Goal: Information Seeking & Learning: Learn about a topic

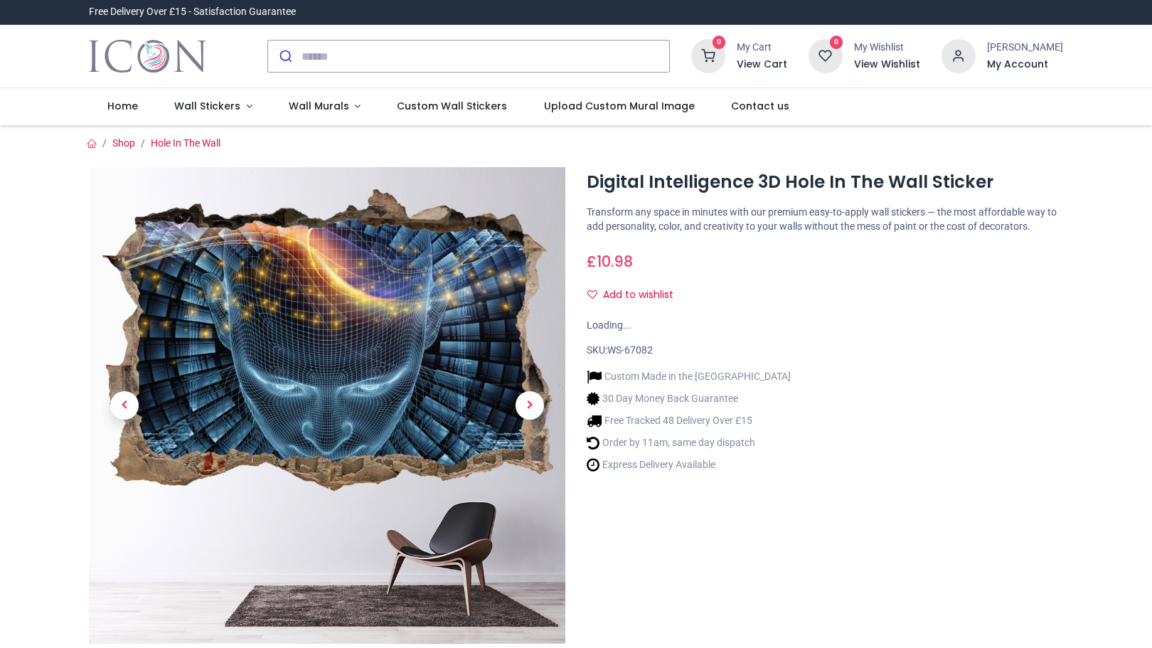
type input "**********"
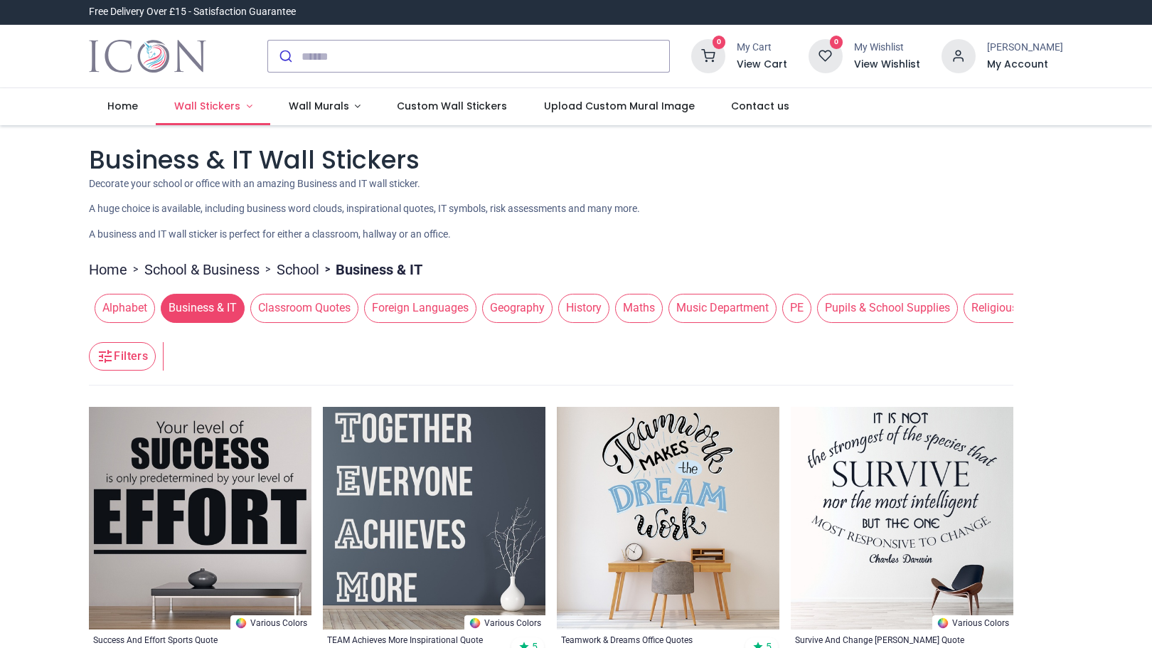
click at [204, 110] on span "Wall Stickers" at bounding box center [207, 106] width 66 height 14
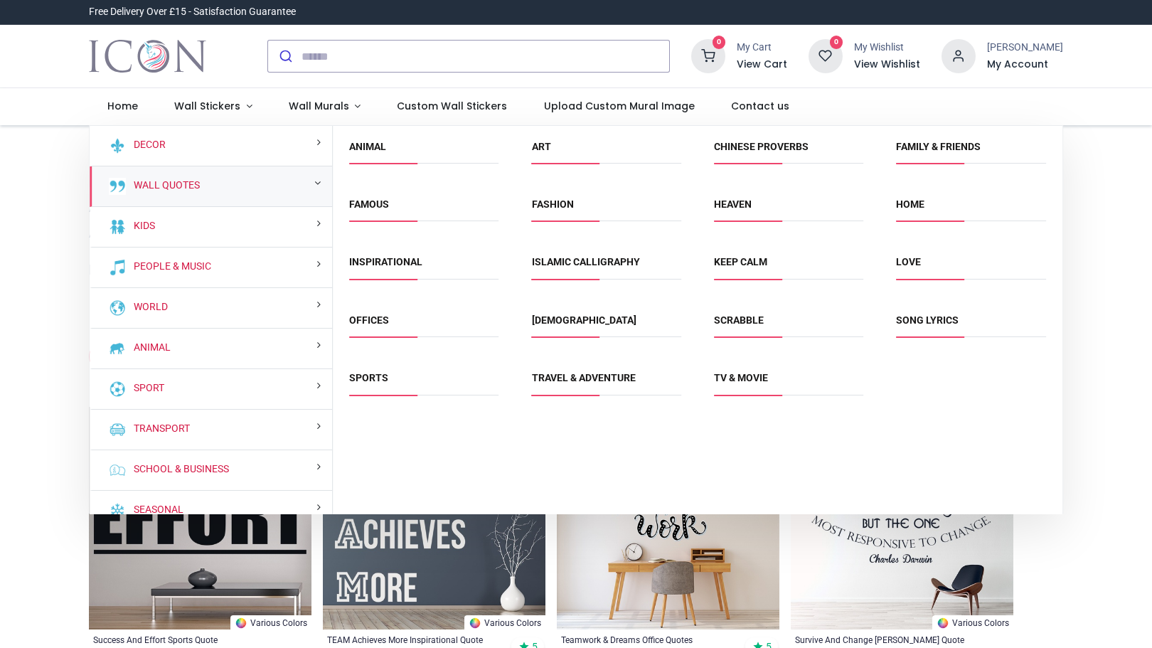
click at [209, 186] on div "Wall Quotes" at bounding box center [211, 186] width 242 height 41
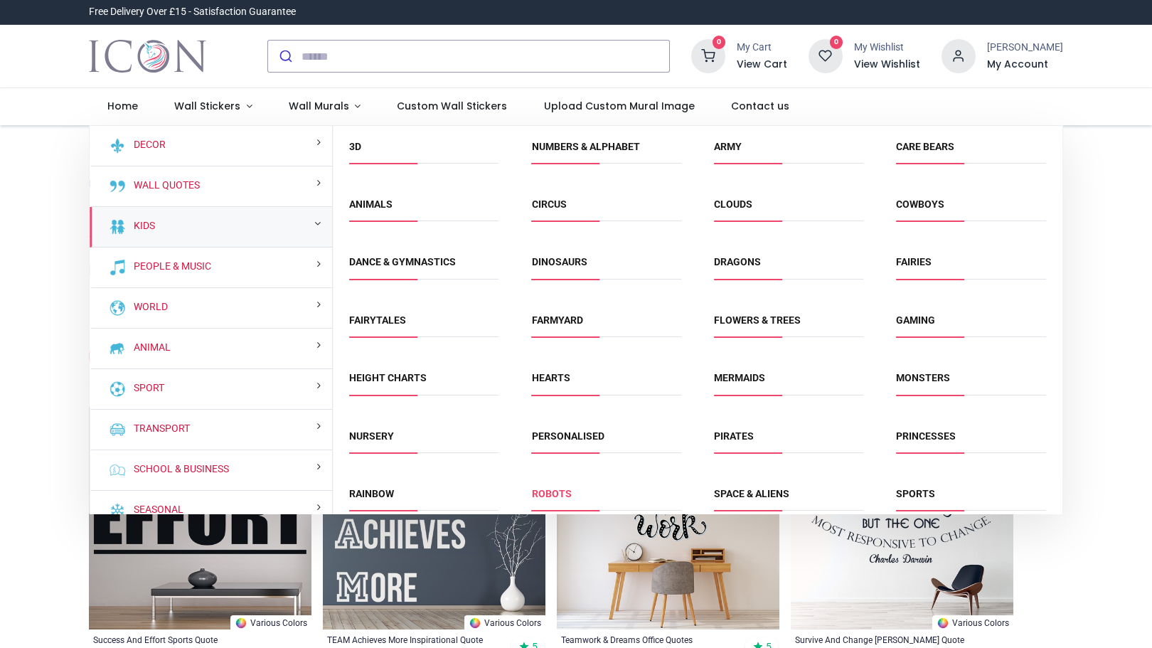
click at [554, 488] on link "Robots" at bounding box center [552, 493] width 40 height 11
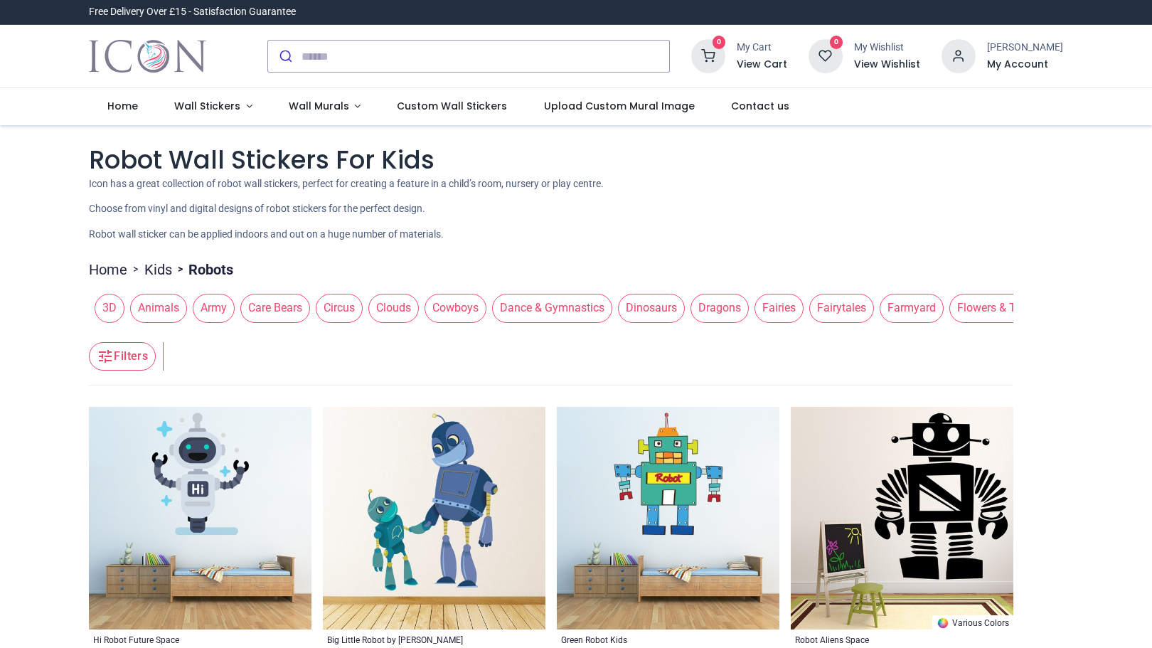
type input "**********"
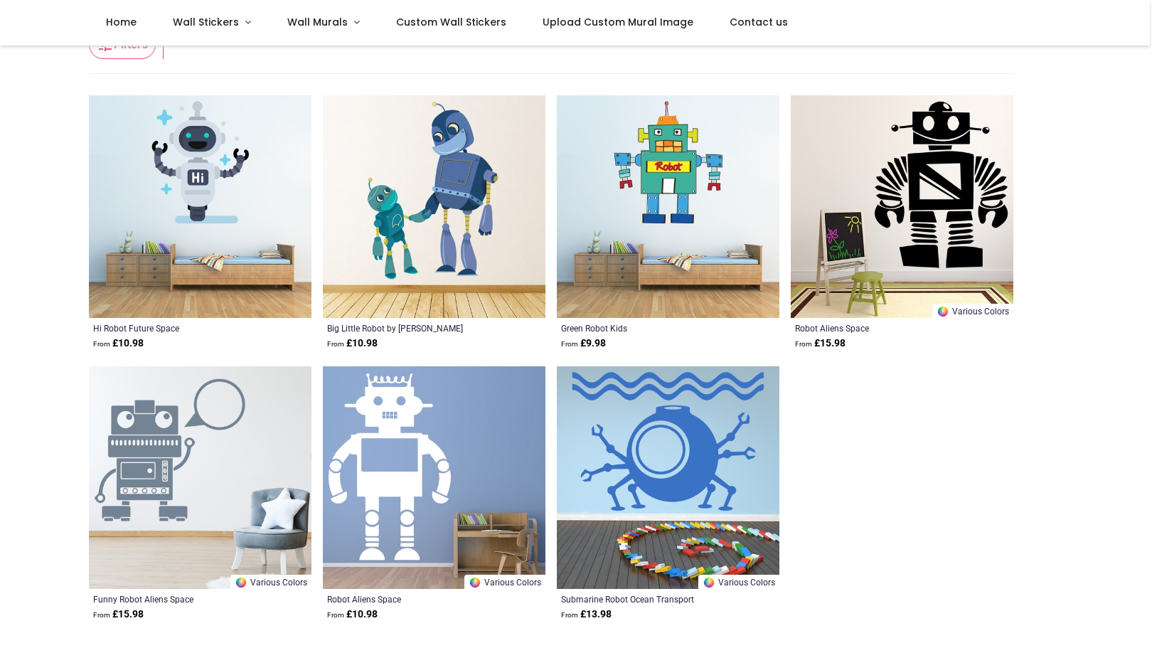
scroll to position [229, 0]
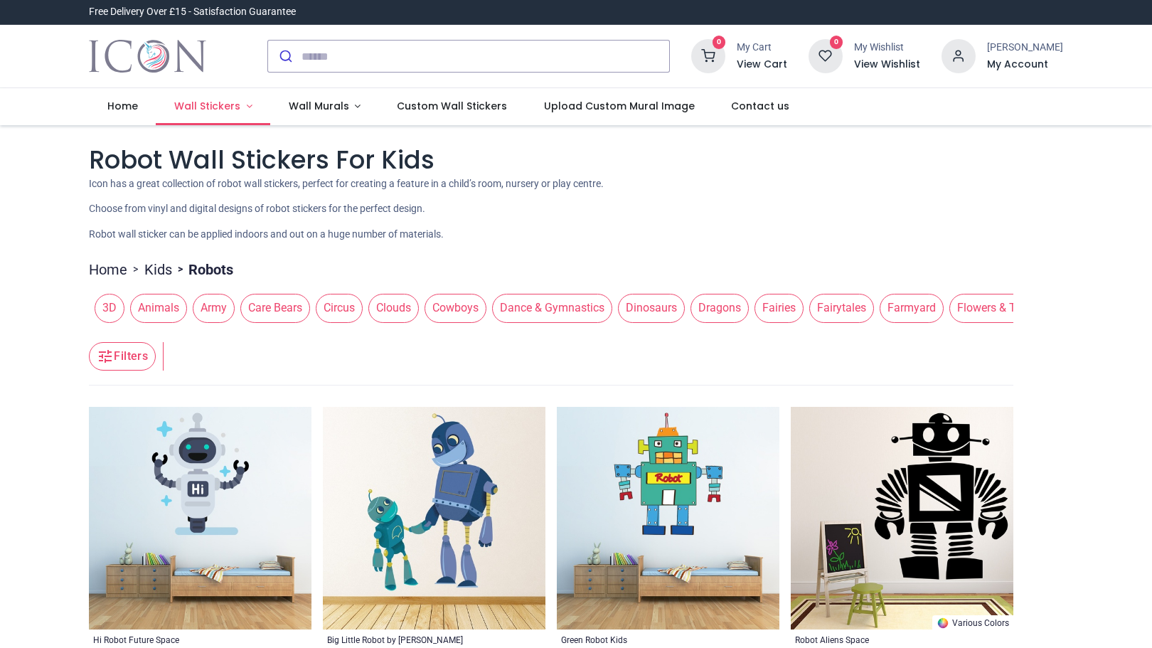
type input "**********"
click at [209, 109] on span "Wall Stickers" at bounding box center [207, 106] width 66 height 14
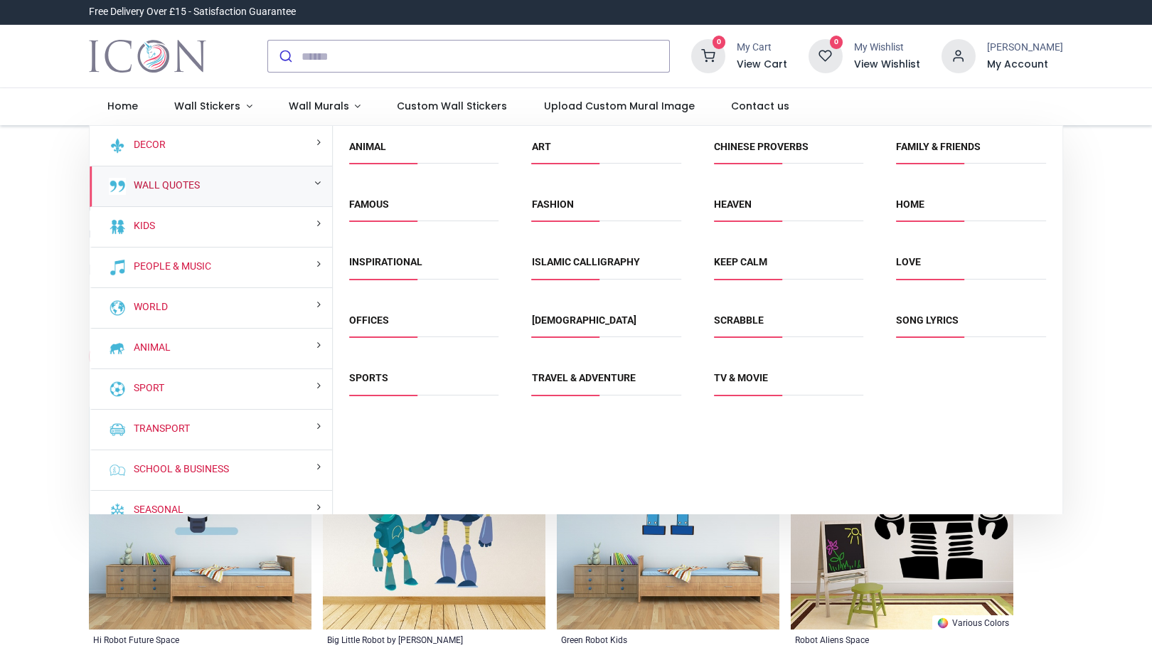
click at [178, 181] on link "Wall Quotes" at bounding box center [164, 185] width 72 height 14
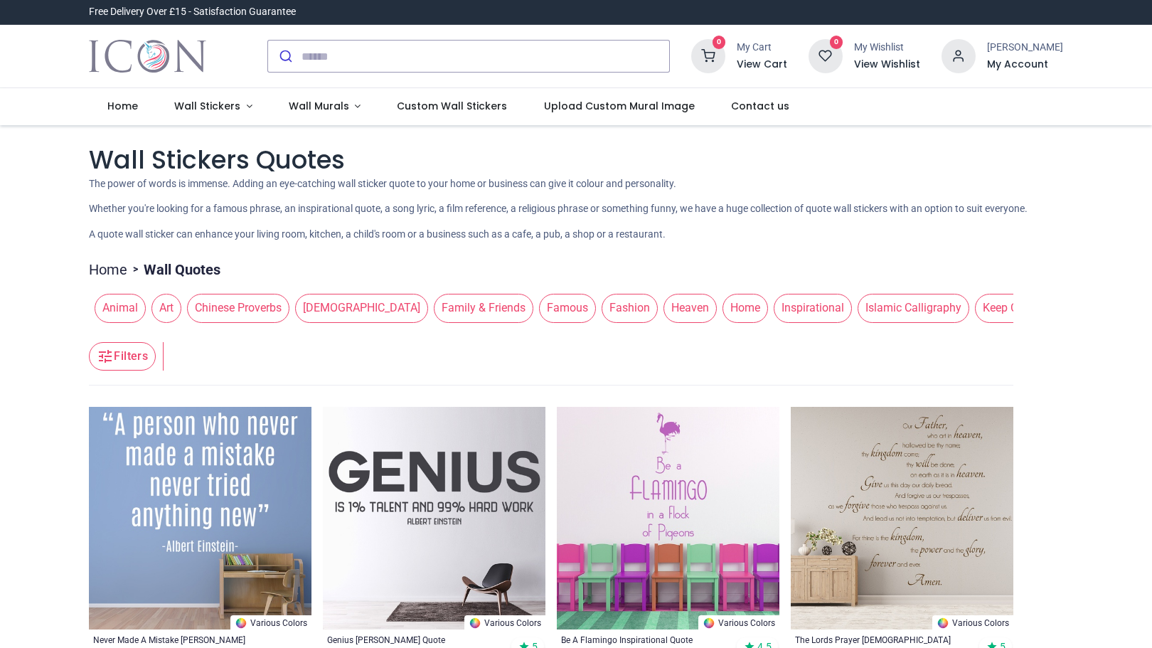
type input "**********"
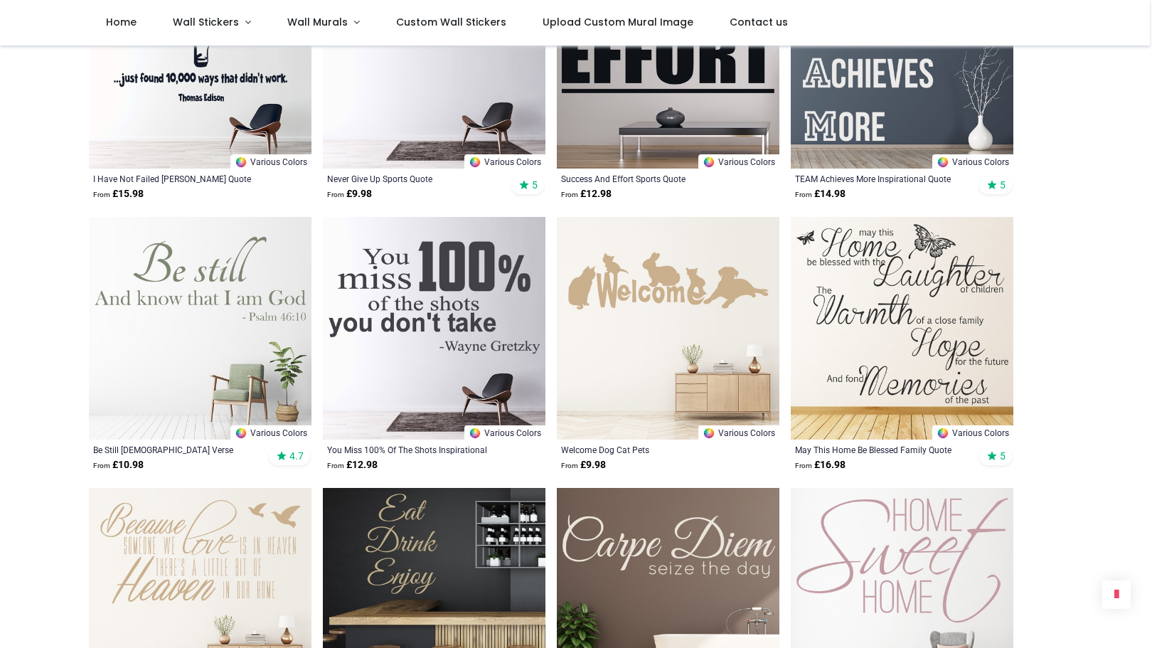
scroll to position [1478, 0]
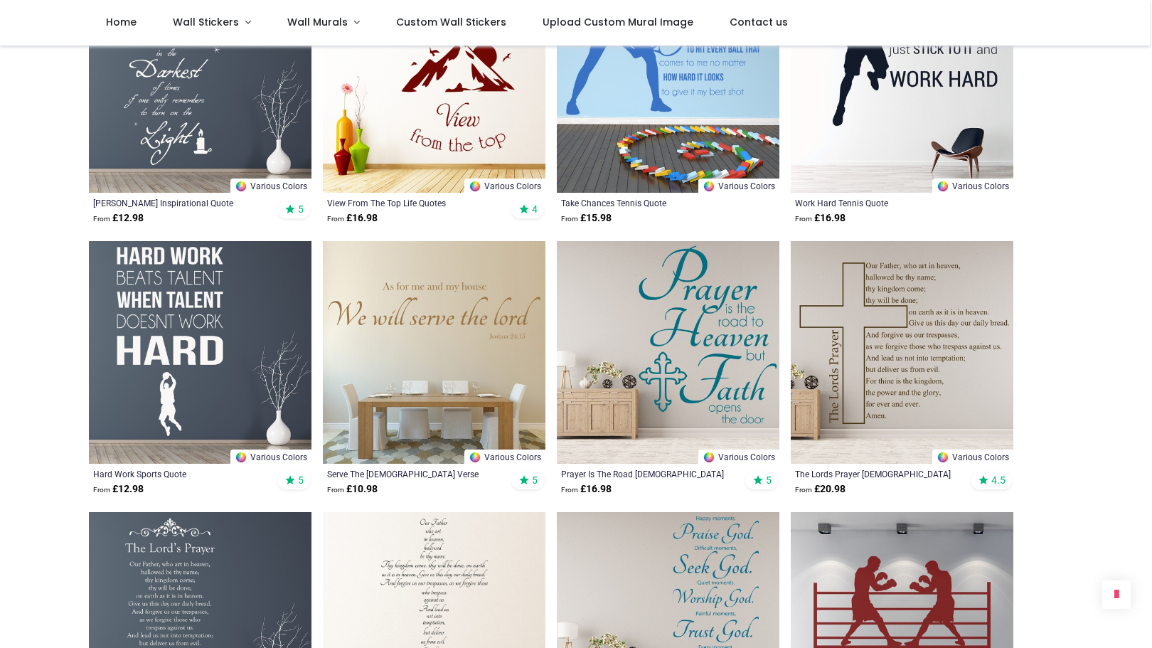
scroll to position [3375, 0]
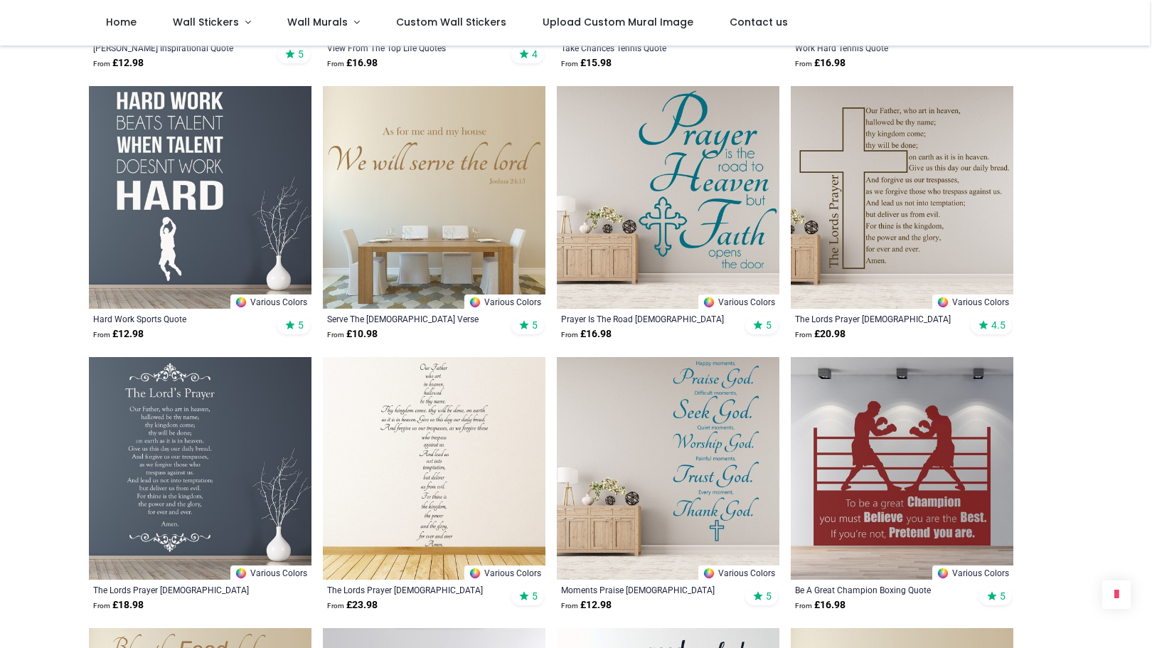
scroll to position [3499, 0]
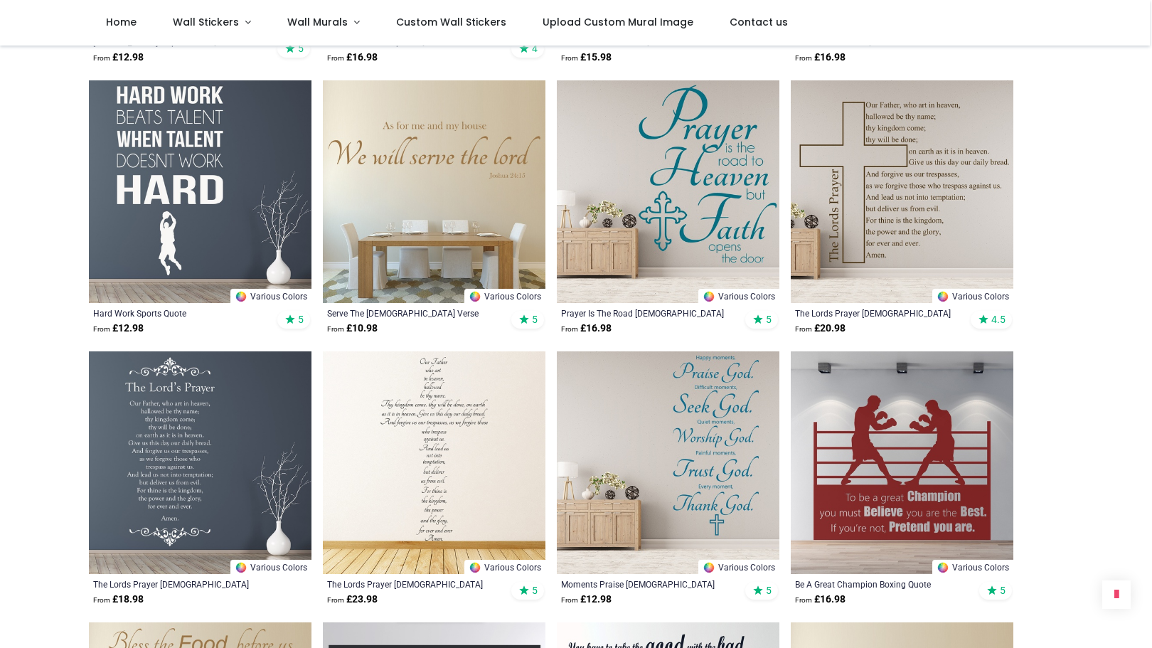
drag, startPoint x: 1146, startPoint y: 639, endPoint x: 1151, endPoint y: 681, distance: 43.0
click at [1151, 647] on html "D Dale Mitchell Home Wall Stickers (" at bounding box center [576, 324] width 1152 height 648
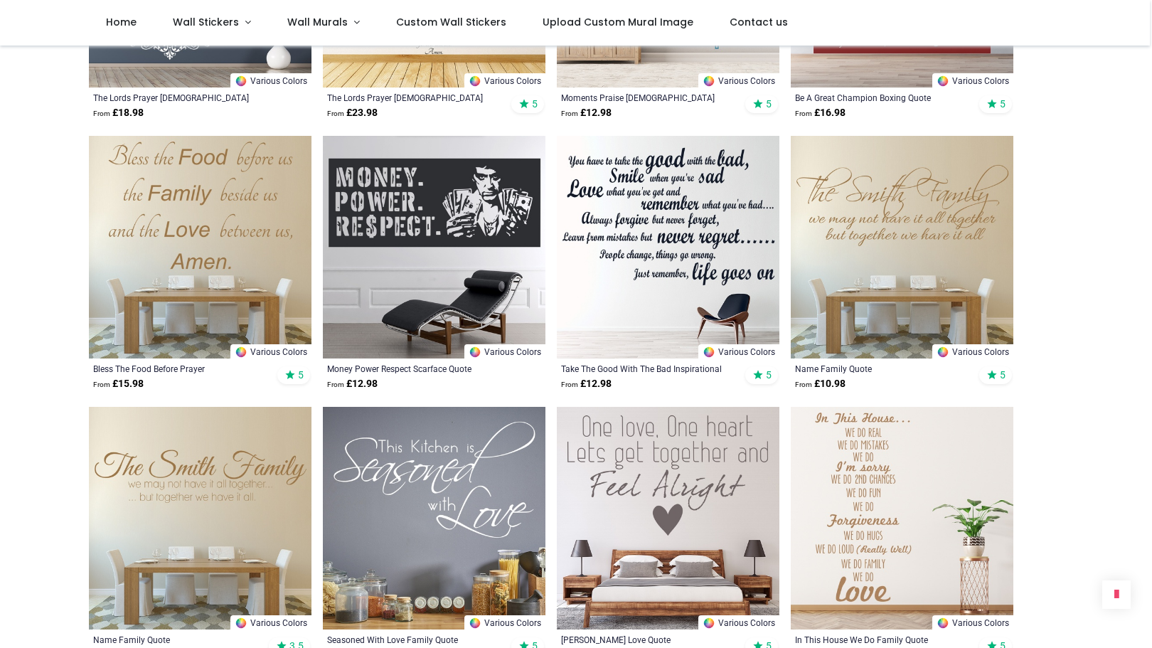
scroll to position [4011, 0]
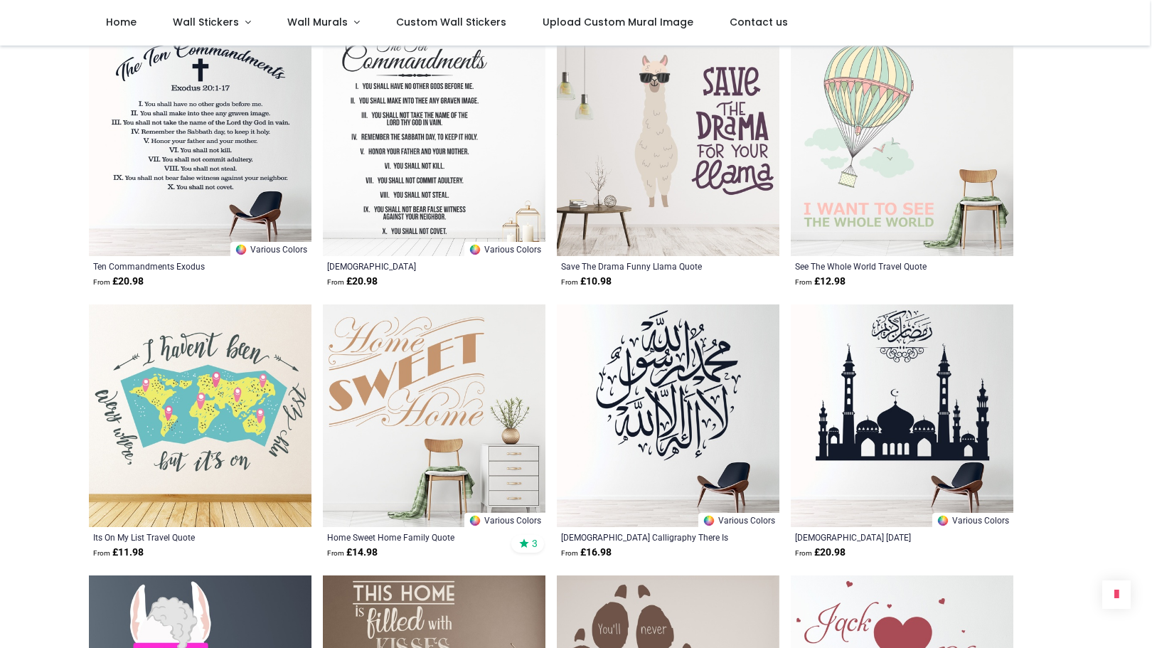
scroll to position [7083, 0]
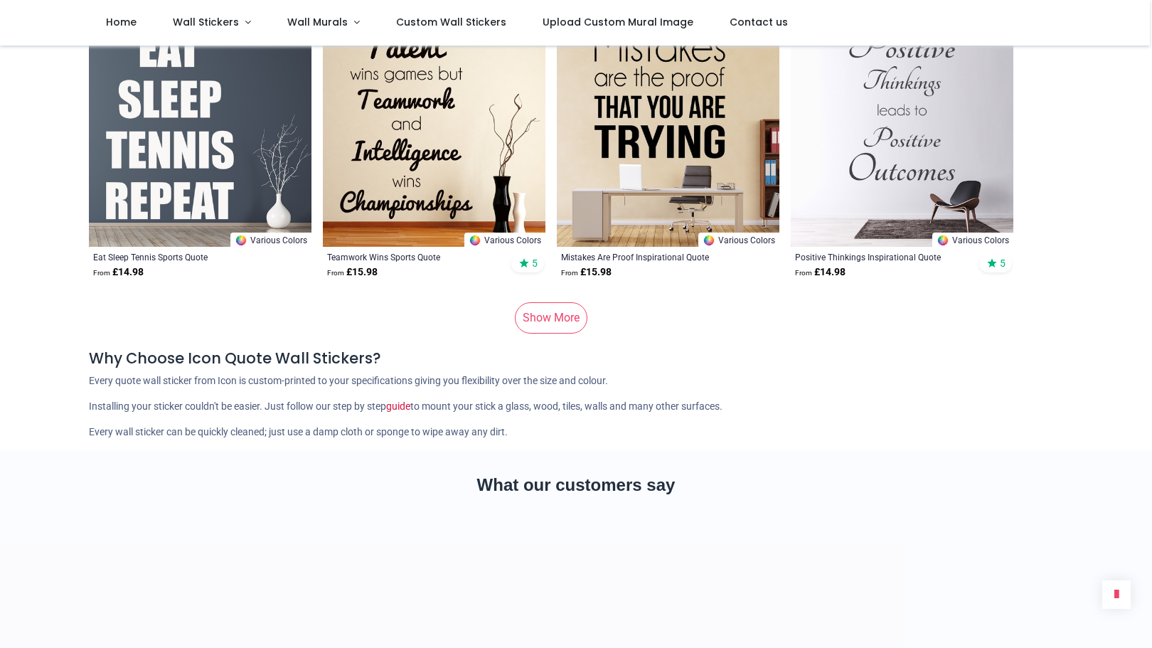
scroll to position [9372, 0]
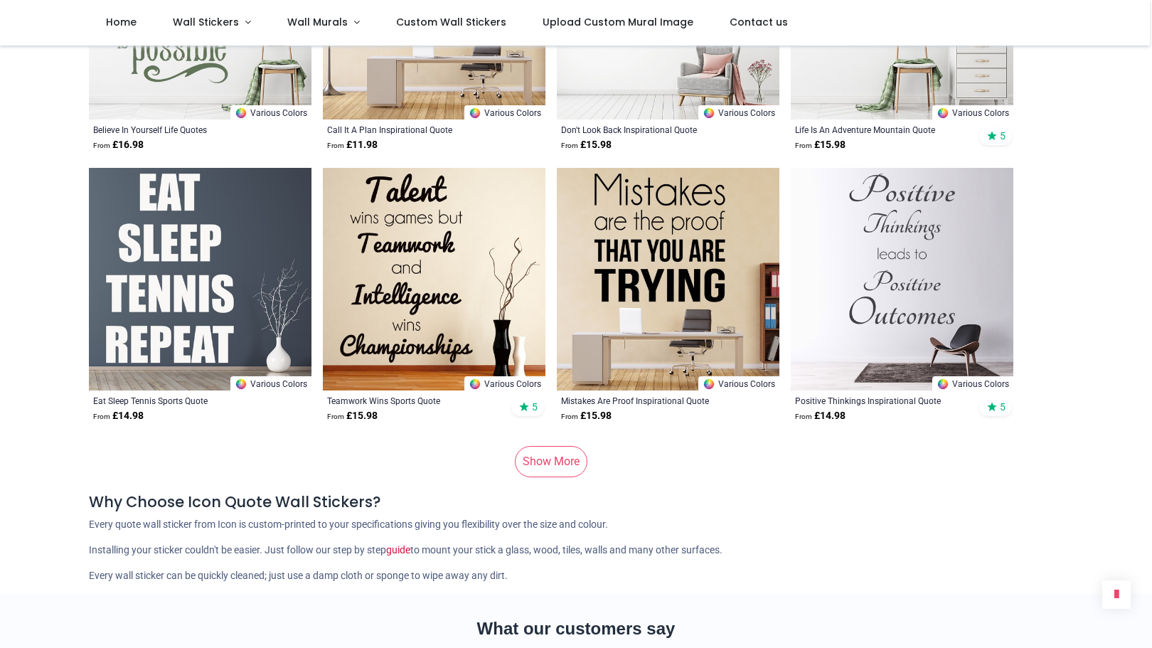
click at [567, 450] on link "Show More" at bounding box center [551, 461] width 73 height 31
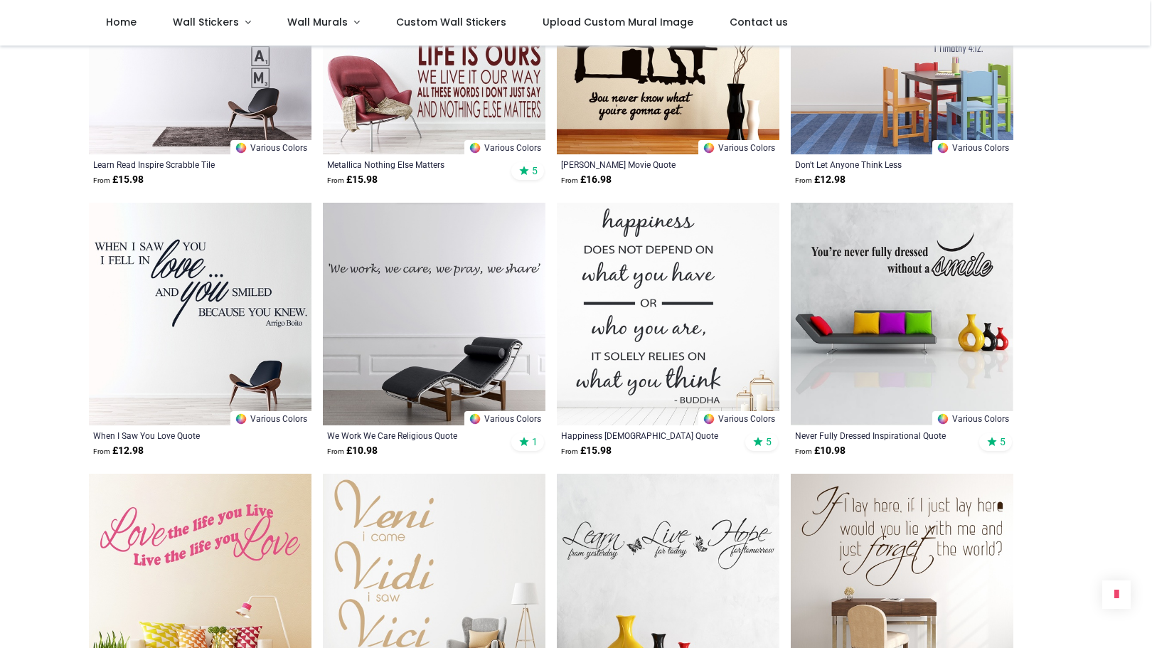
scroll to position [10965, 0]
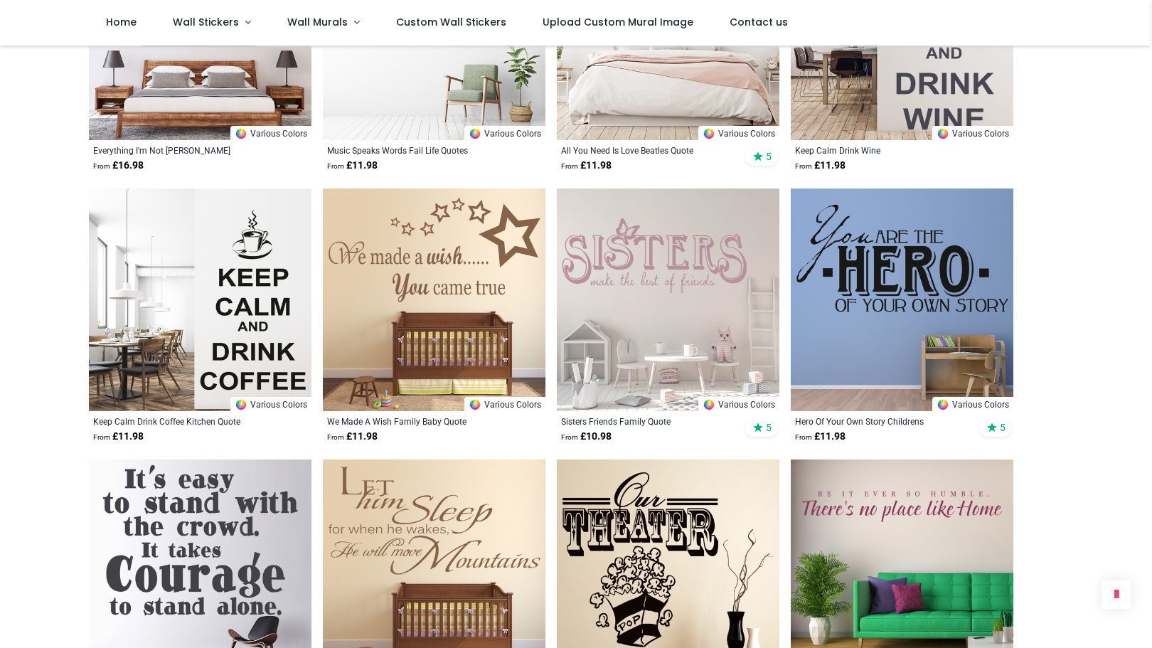
scroll to position [12899, 0]
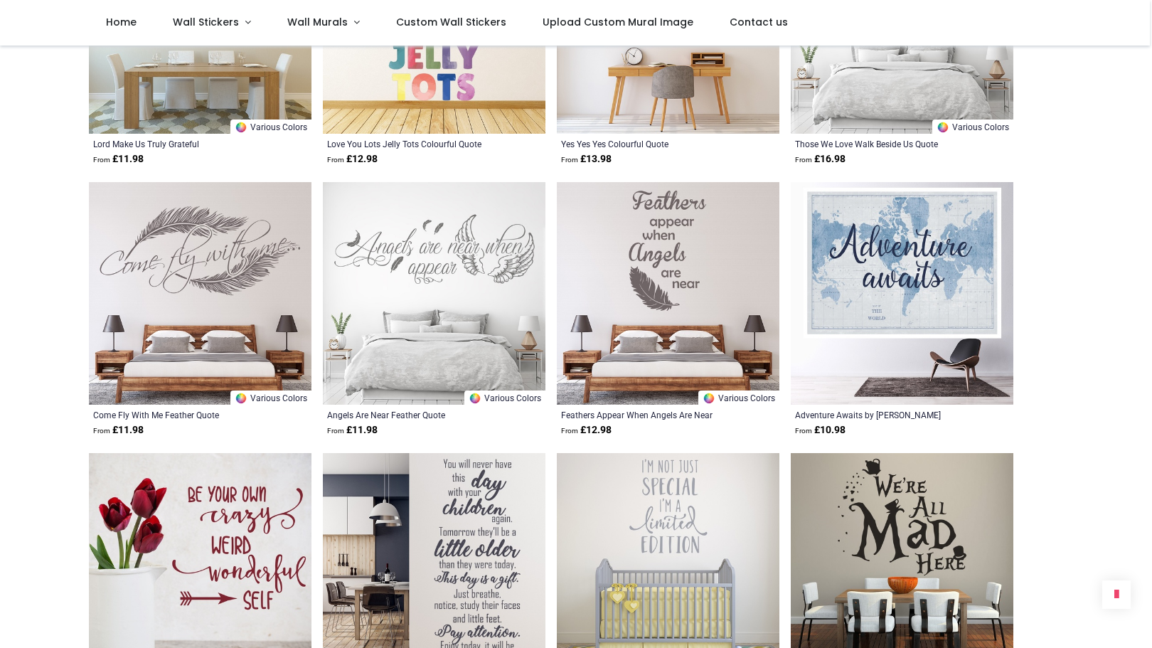
scroll to position [14833, 0]
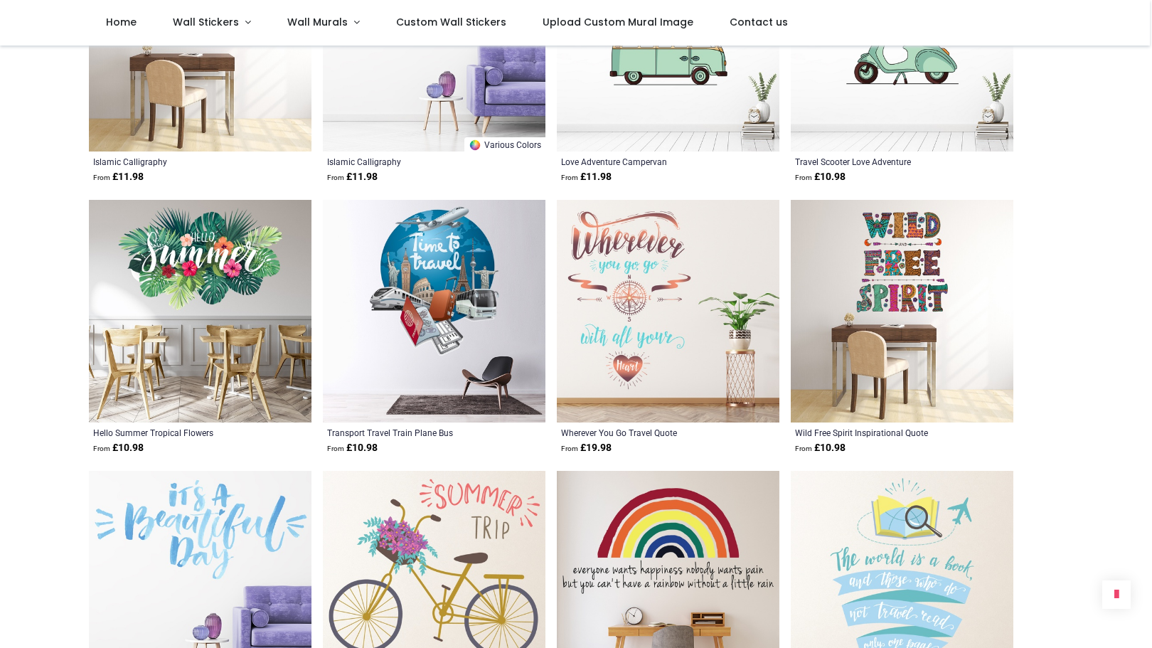
scroll to position [16824, 0]
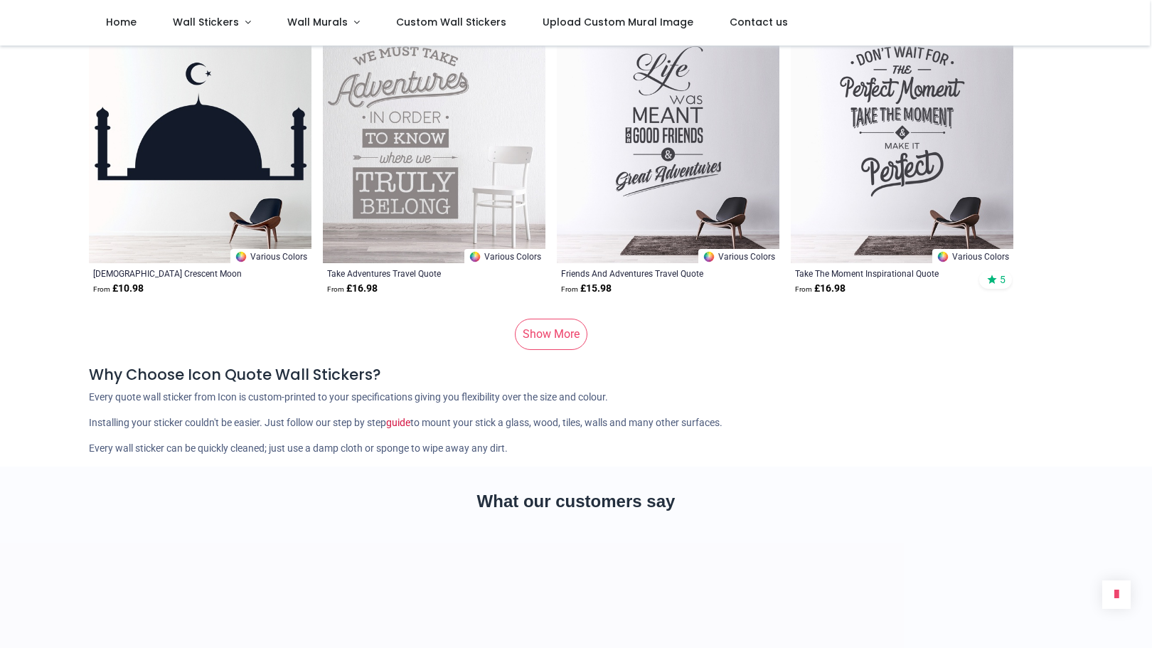
scroll to position [18986, 0]
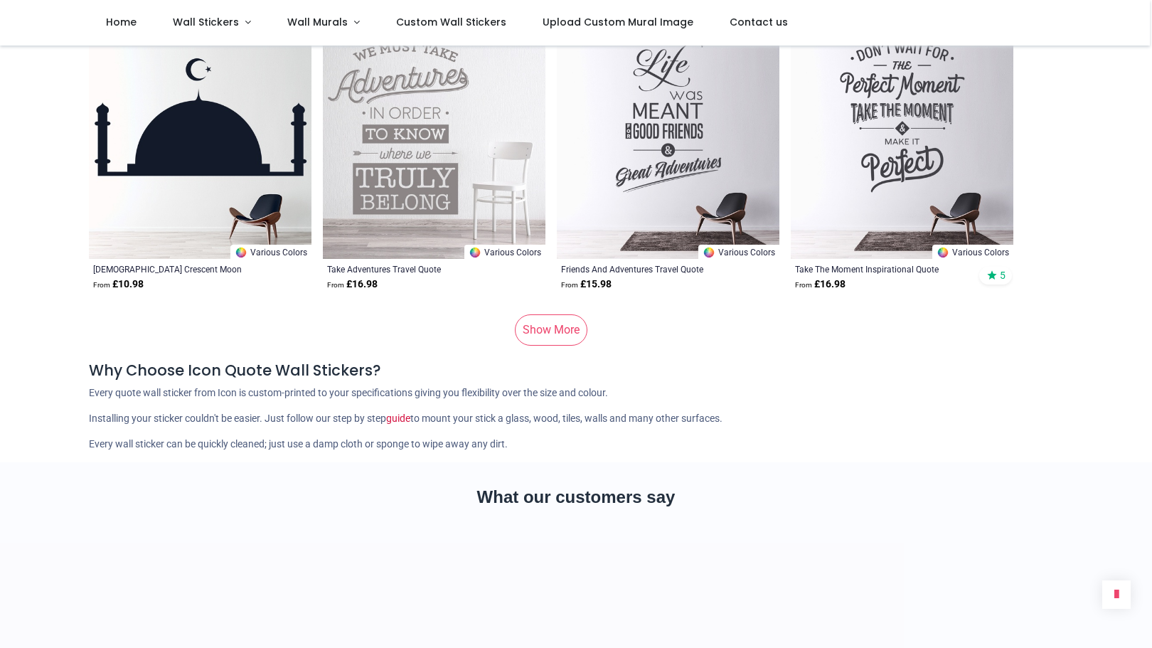
click at [558, 314] on link "Show More" at bounding box center [551, 329] width 73 height 31
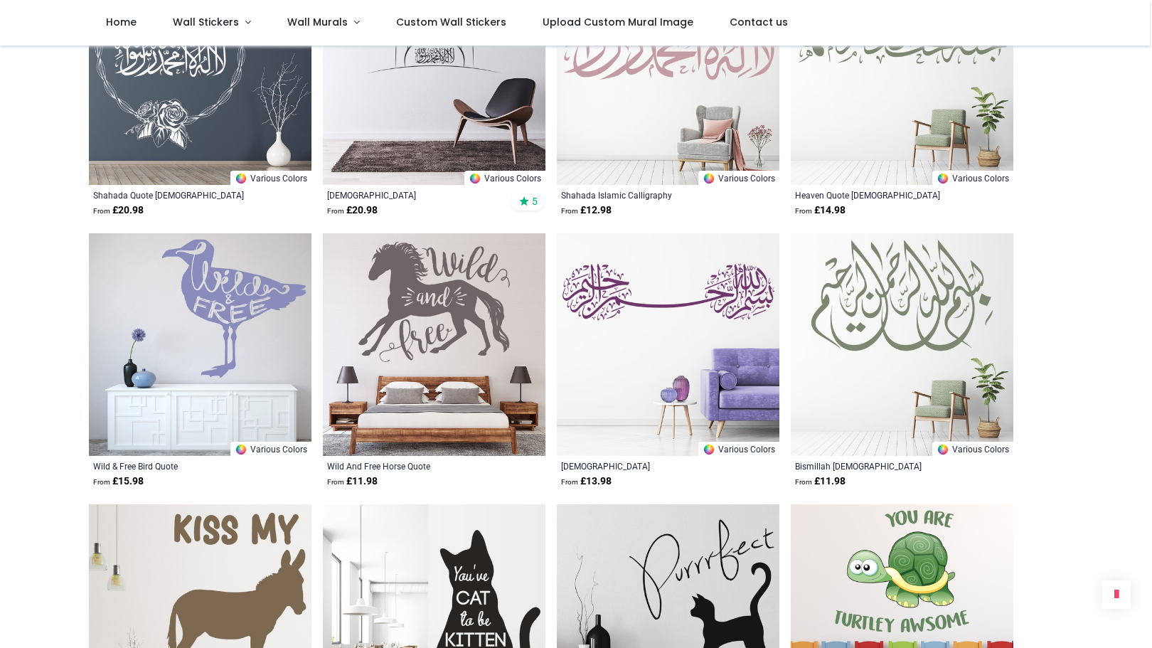
scroll to position [20493, 0]
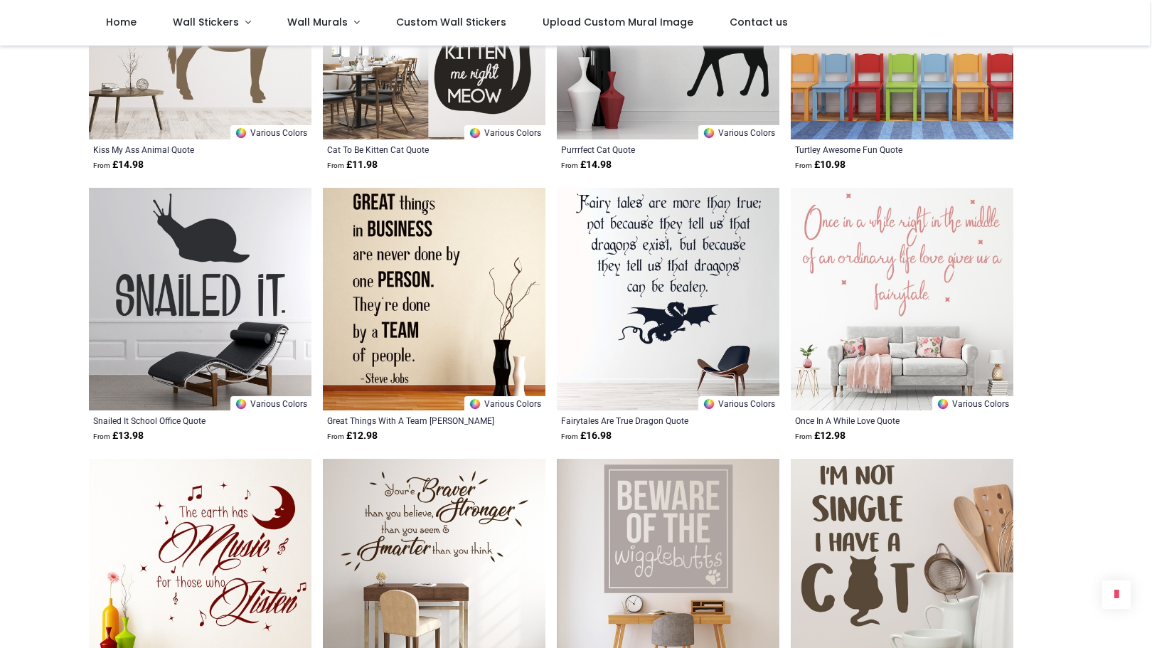
scroll to position [21005, 0]
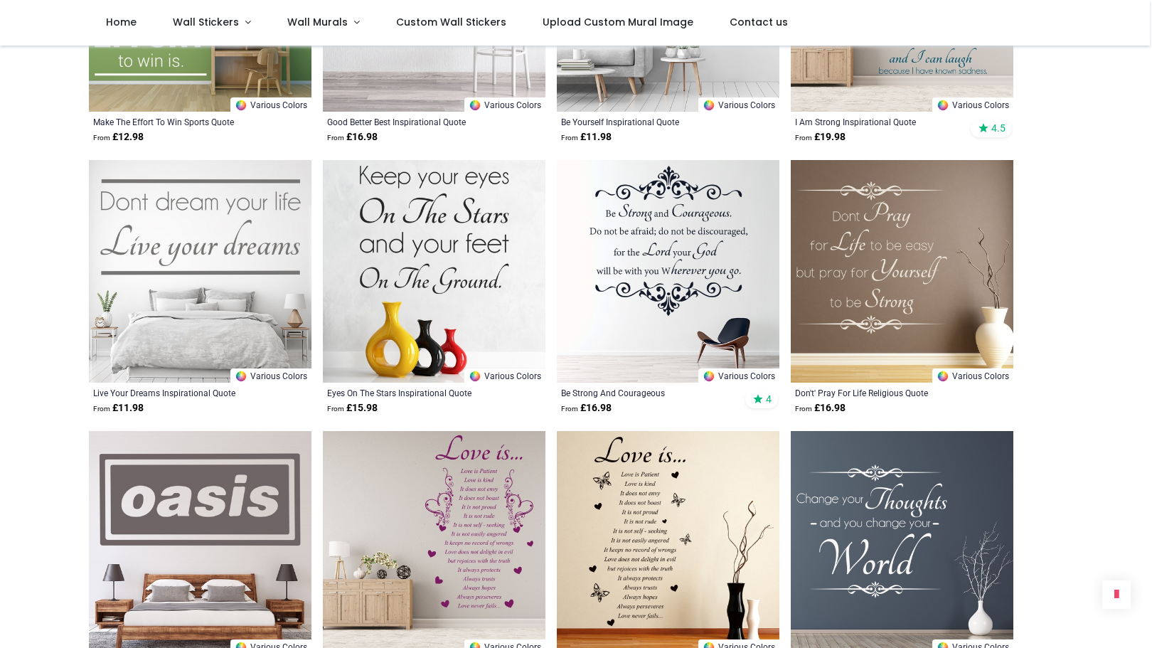
scroll to position [24305, 0]
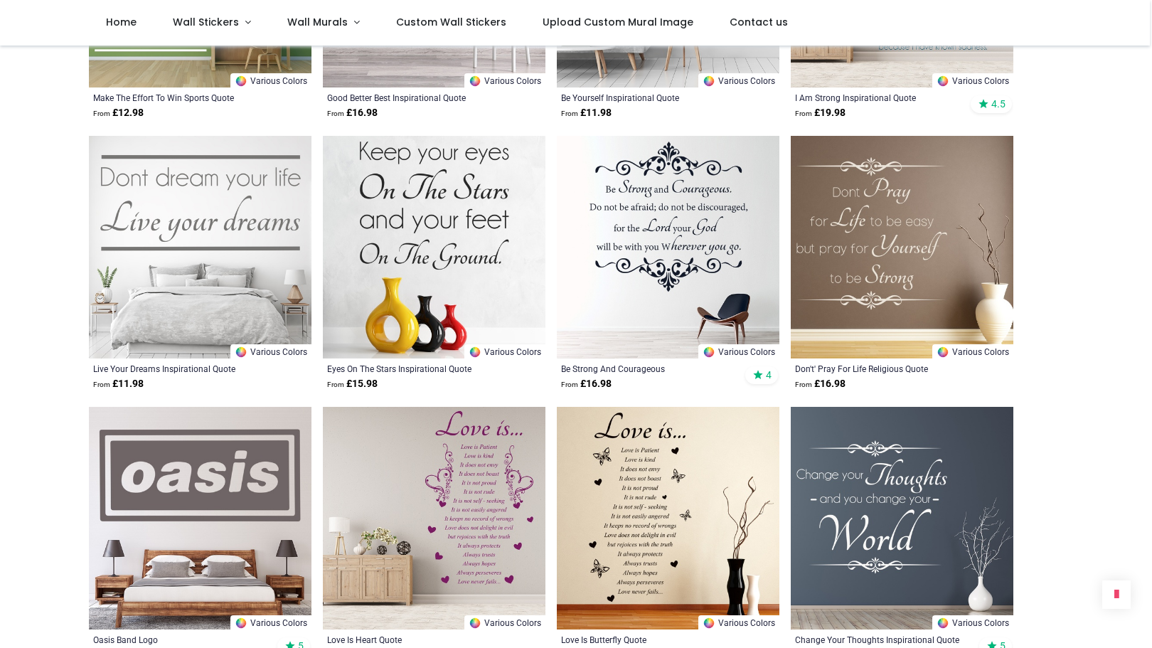
click at [496, 462] on img at bounding box center [434, 518] width 223 height 223
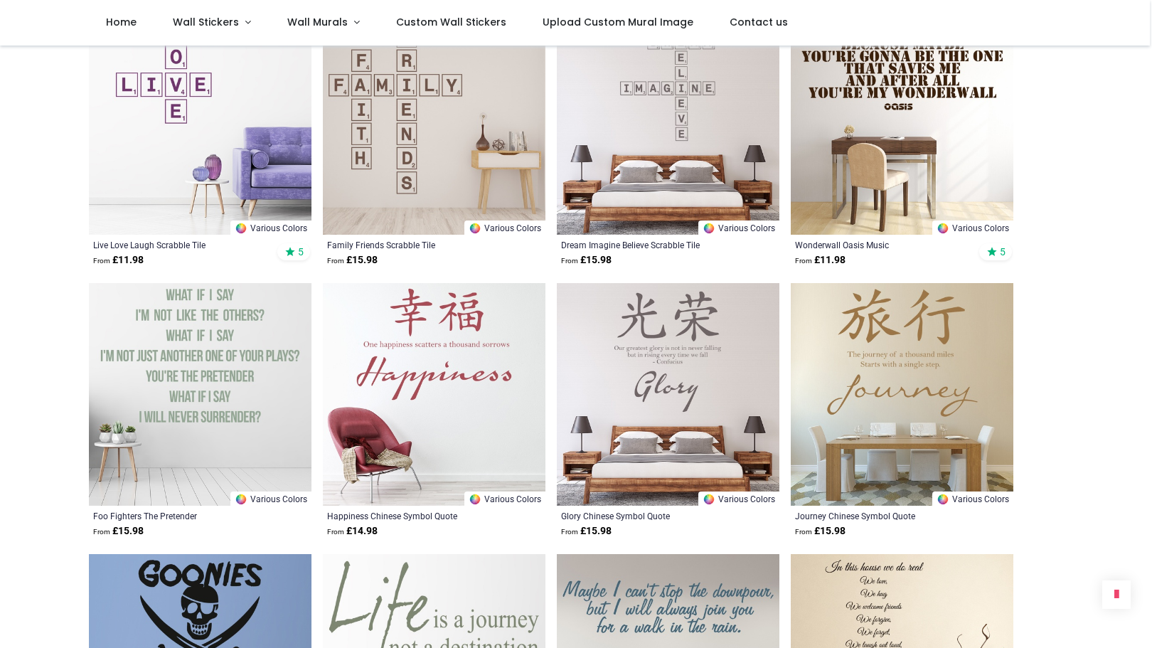
scroll to position [1451, 0]
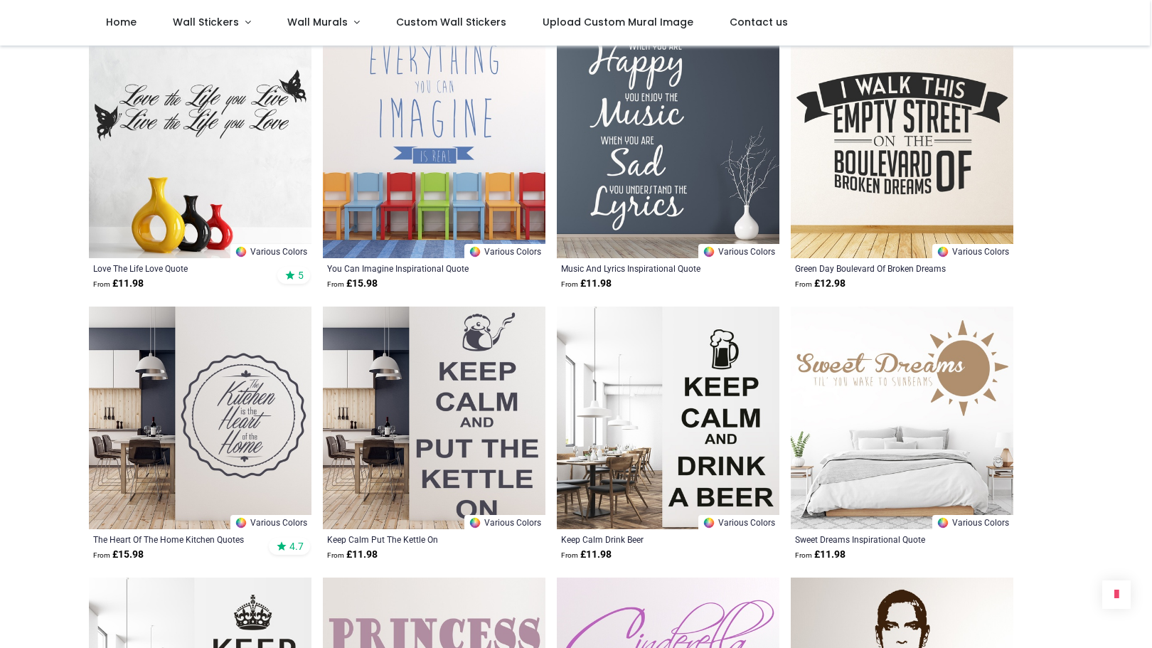
scroll to position [3072, 0]
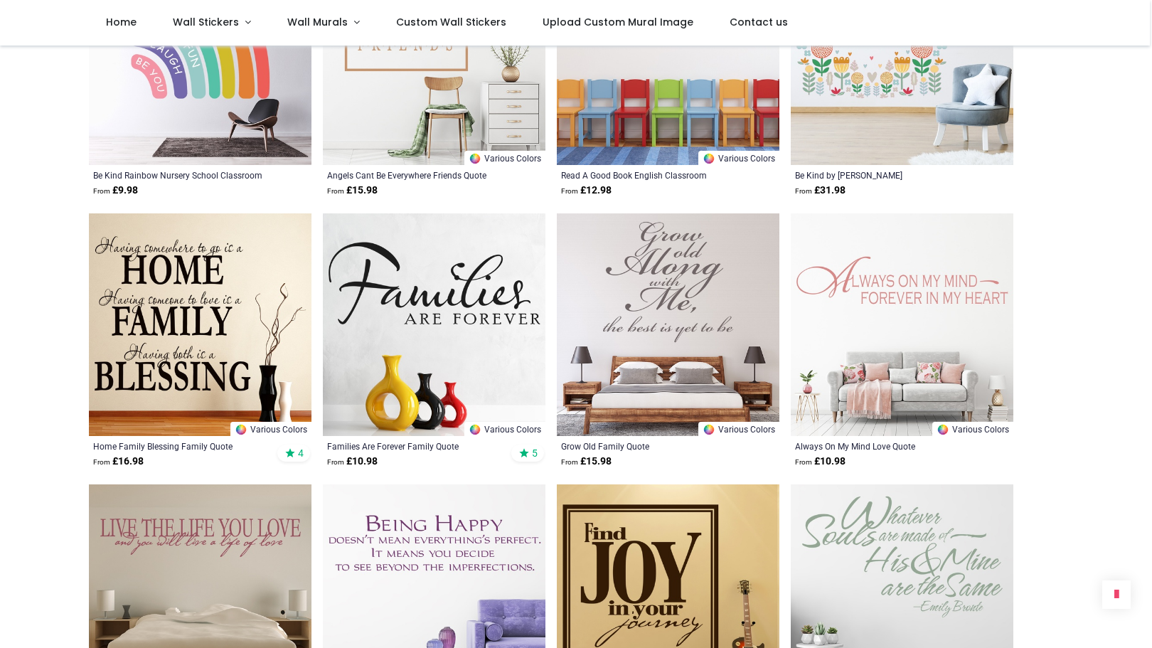
scroll to position [5376, 0]
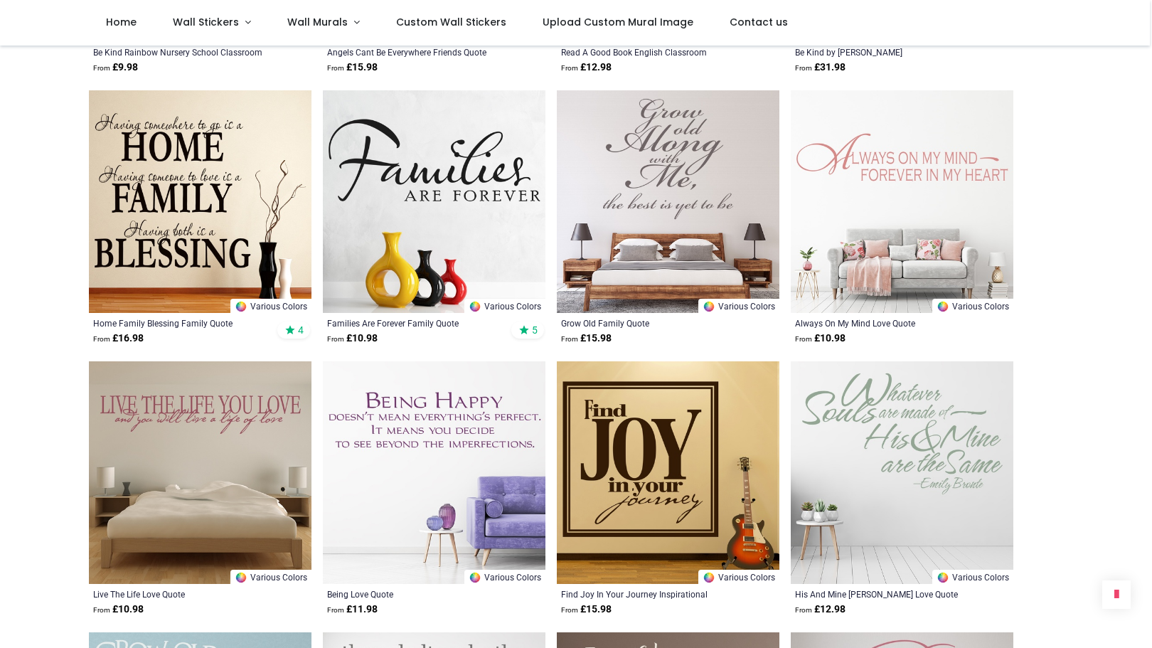
scroll to position [5587, 0]
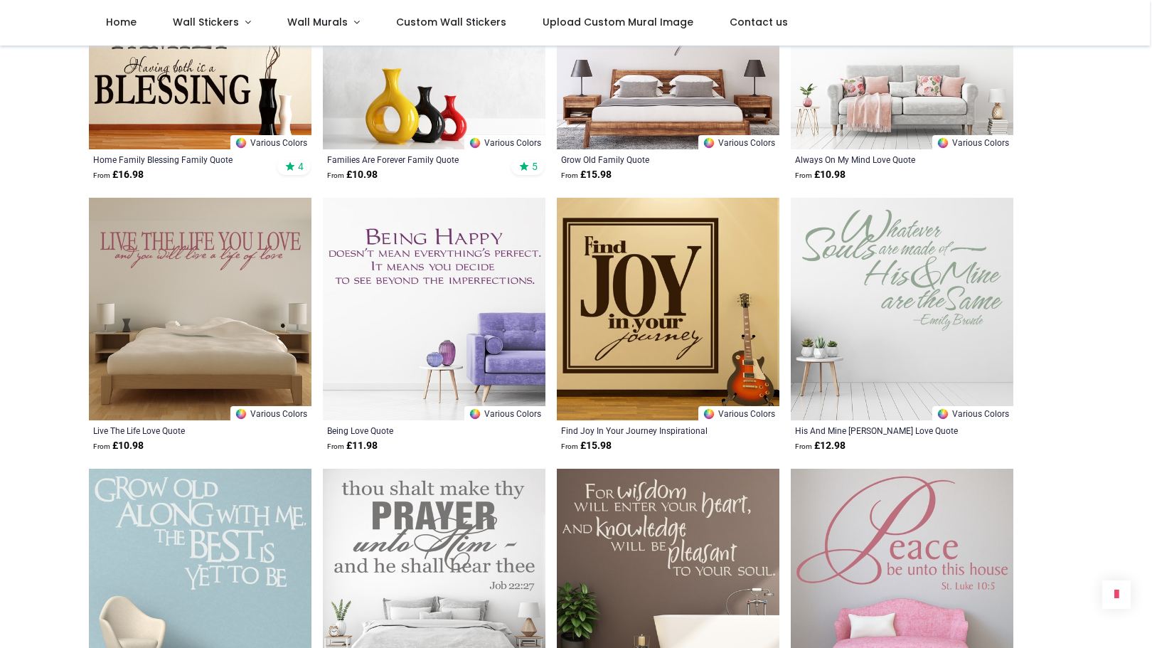
click at [604, 290] on img at bounding box center [668, 309] width 223 height 223
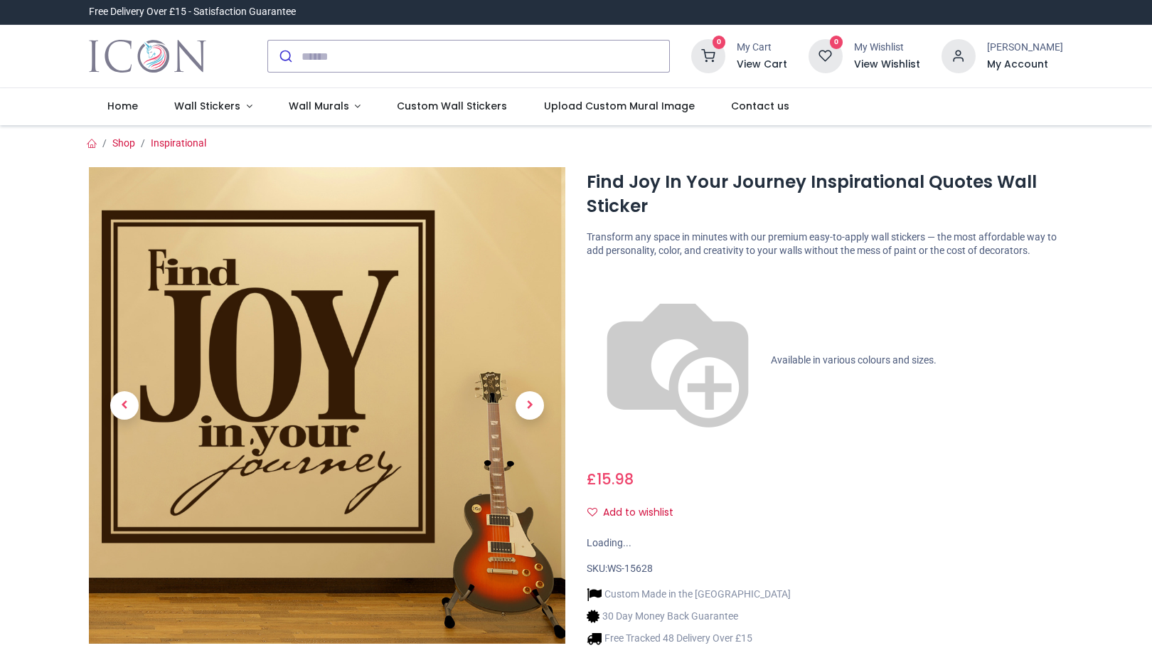
type input "**********"
